Goal: Transaction & Acquisition: Purchase product/service

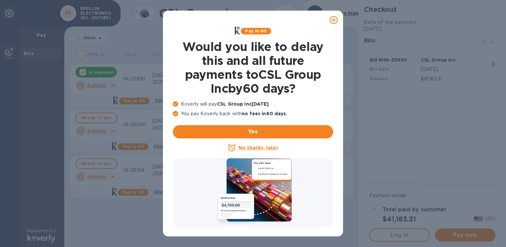
click at [335, 18] on icon at bounding box center [334, 20] width 8 height 8
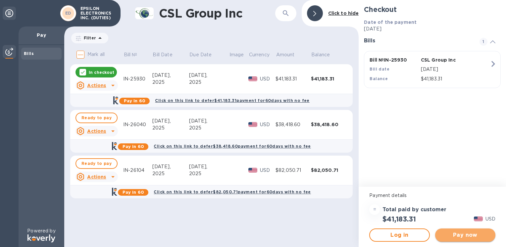
click at [455, 236] on span "Pay now" at bounding box center [465, 235] width 50 height 8
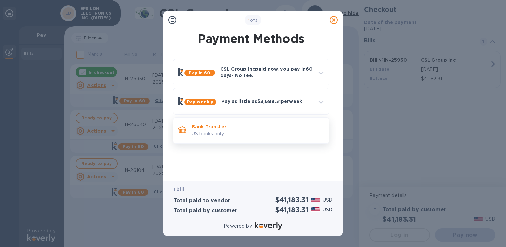
click at [210, 127] on p "Bank Transfer" at bounding box center [258, 126] width 132 height 7
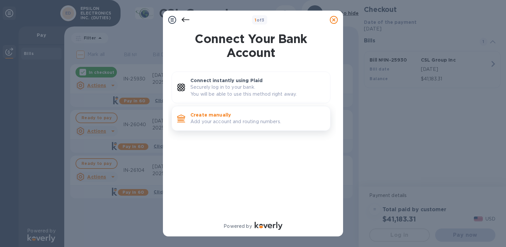
click at [213, 114] on p "Create manually" at bounding box center [257, 115] width 134 height 7
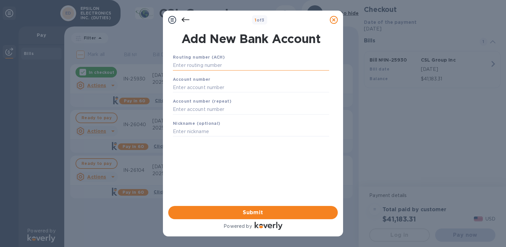
click at [214, 62] on input "text" at bounding box center [251, 66] width 156 height 10
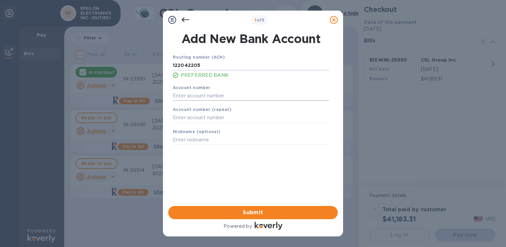
type input "122042205"
click at [190, 96] on input "text" at bounding box center [251, 96] width 156 height 10
type input "004633725"
click at [204, 119] on input "text" at bounding box center [251, 118] width 156 height 10
type input "004633725"
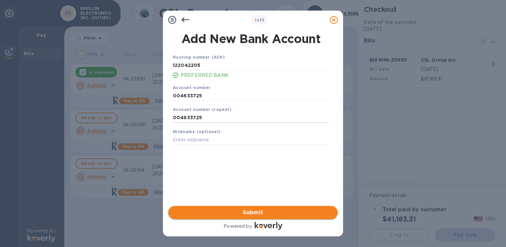
click at [225, 211] on span "Submit" at bounding box center [252, 213] width 159 height 8
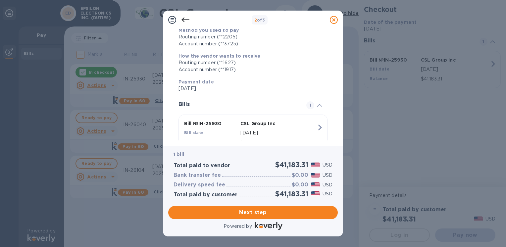
scroll to position [49, 0]
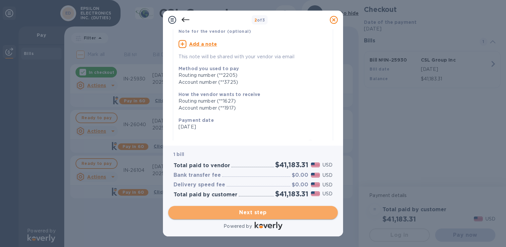
click at [248, 212] on span "Next step" at bounding box center [252, 213] width 159 height 8
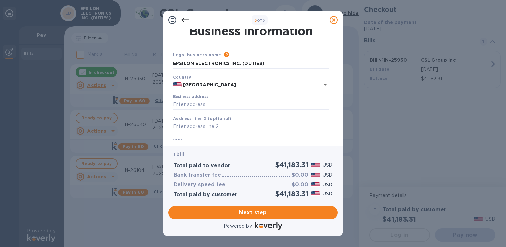
scroll to position [0, 0]
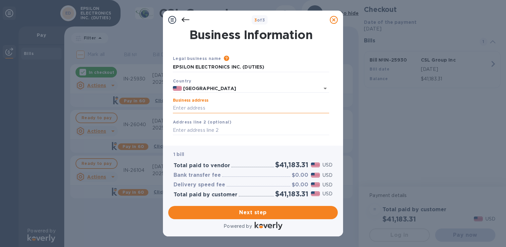
click at [200, 108] on input "Business address" at bounding box center [251, 108] width 156 height 10
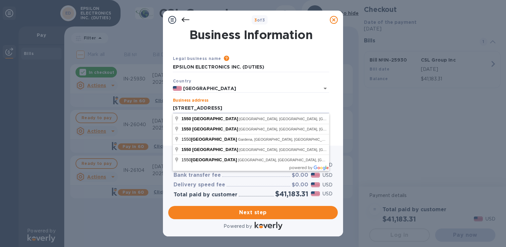
type input "[STREET_ADDRESS]"
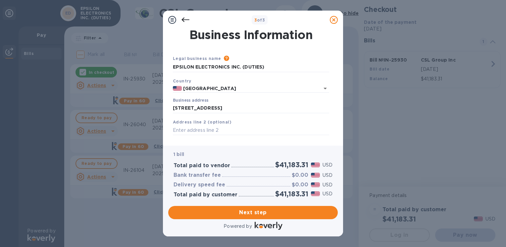
click at [248, 80] on div "Country [GEOGRAPHIC_DATA]" at bounding box center [251, 85] width 162 height 21
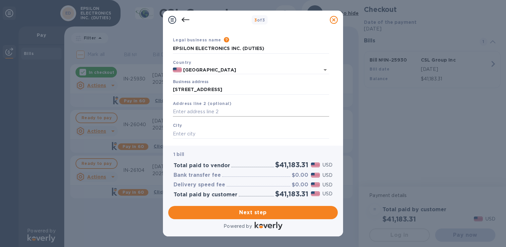
scroll to position [33, 0]
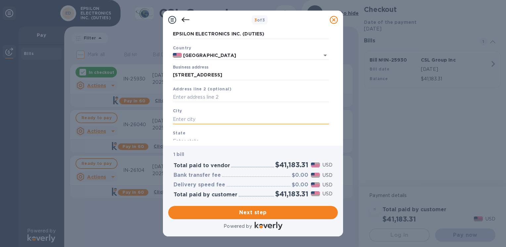
click at [195, 121] on input "text" at bounding box center [251, 119] width 156 height 10
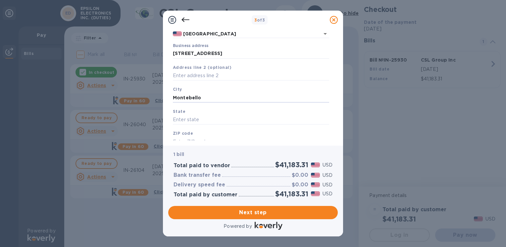
scroll to position [66, 0]
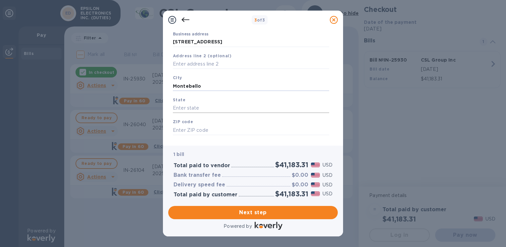
type input "Montebello"
click at [184, 104] on input "text" at bounding box center [251, 108] width 156 height 10
type input "CA"
click at [191, 130] on input "text" at bounding box center [251, 130] width 156 height 10
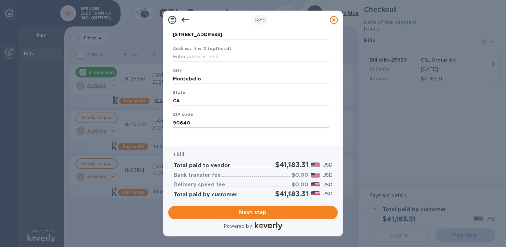
scroll to position [77, 0]
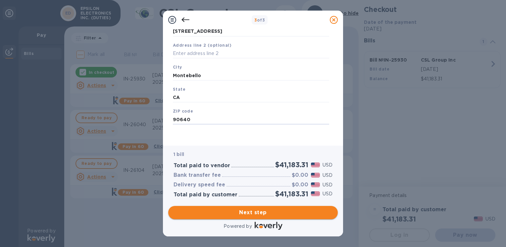
type input "90640"
click at [259, 212] on span "Next step" at bounding box center [252, 213] width 159 height 8
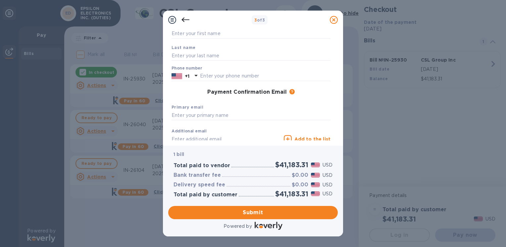
scroll to position [11, 0]
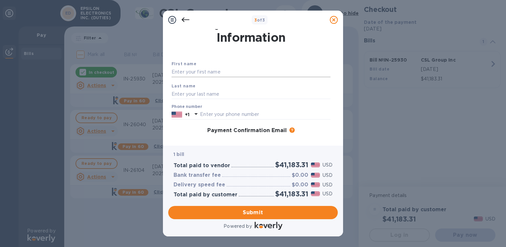
click at [208, 71] on input "text" at bounding box center [250, 72] width 159 height 10
type input "s"
type input "[PERSON_NAME]"
click at [173, 94] on input "text" at bounding box center [250, 94] width 159 height 10
type input "[PERSON_NAME]"
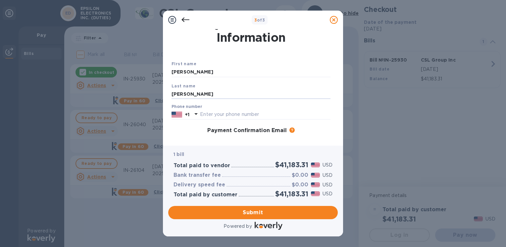
click at [173, 129] on div "Payment Confirmation Email The added email addresses will be used to send the p…" at bounding box center [250, 130] width 159 height 7
click at [205, 113] on input "text" at bounding box center [265, 115] width 130 height 10
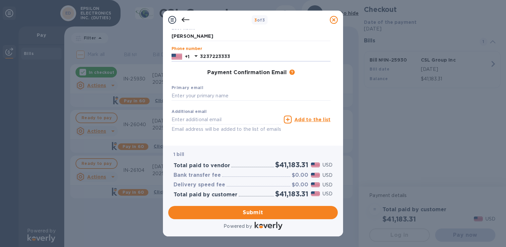
scroll to position [77, 0]
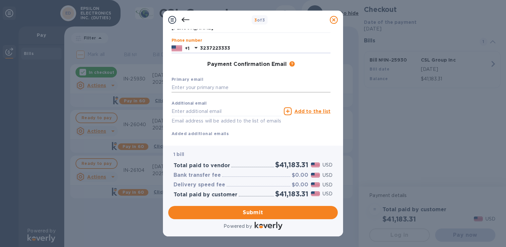
type input "3237223333"
click at [193, 88] on input "text" at bounding box center [250, 88] width 159 height 10
type input "[PERSON_NAME][EMAIL_ADDRESS][DOMAIN_NAME]"
click at [173, 111] on input "text" at bounding box center [226, 111] width 110 height 10
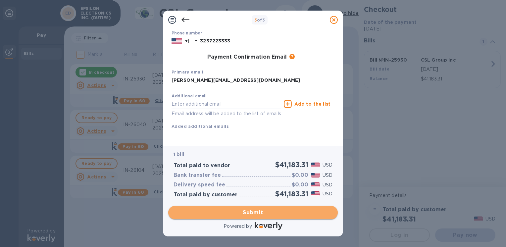
click at [257, 209] on span "Submit" at bounding box center [252, 213] width 159 height 8
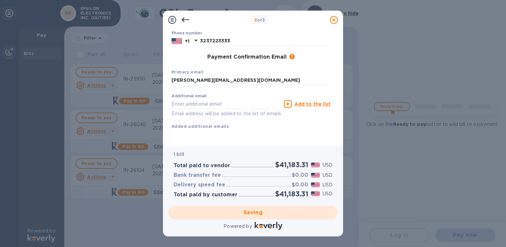
scroll to position [0, 0]
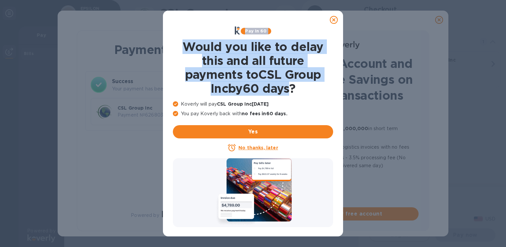
drag, startPoint x: 333, startPoint y: 19, endPoint x: 292, endPoint y: 90, distance: 82.4
click at [292, 90] on div "Pay in 60 Would you like to delay this and all future payments to CSL Group Inc…" at bounding box center [253, 124] width 180 height 226
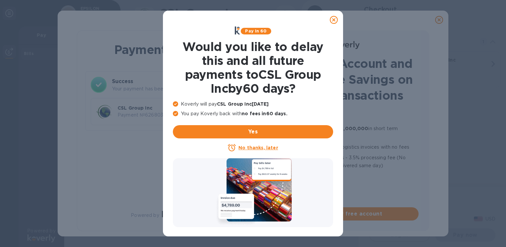
drag, startPoint x: 292, startPoint y: 90, endPoint x: 333, endPoint y: 18, distance: 83.3
click at [332, 21] on icon at bounding box center [334, 20] width 8 height 8
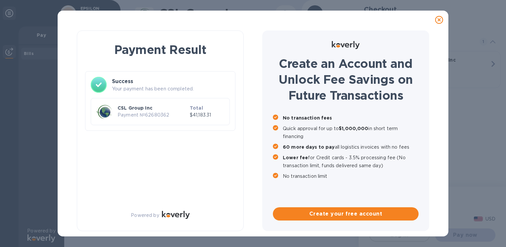
click at [436, 17] on div at bounding box center [438, 19] width 13 height 13
